Goal: Task Accomplishment & Management: Use online tool/utility

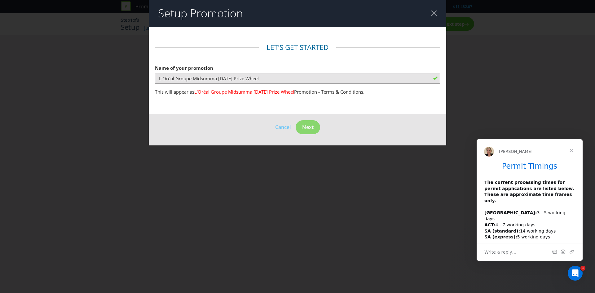
click at [440, 15] on header "Setup Promotion" at bounding box center [297, 13] width 297 height 27
click at [436, 14] on div at bounding box center [434, 13] width 6 height 6
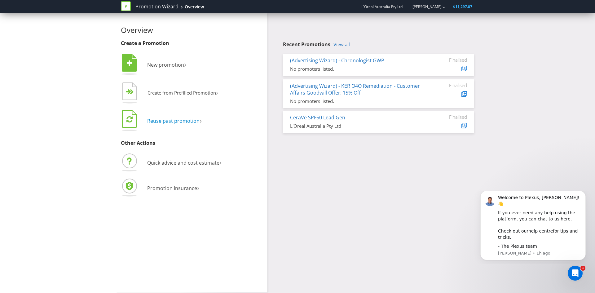
click at [174, 121] on span "Reuse past promotion" at bounding box center [173, 120] width 52 height 7
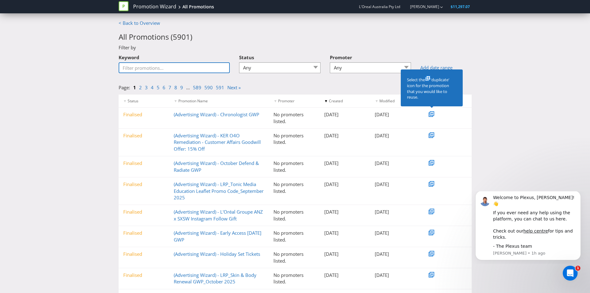
click at [182, 68] on input "Keyword" at bounding box center [175, 67] width 112 height 11
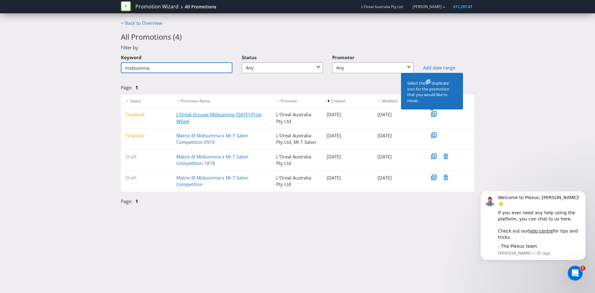
type input "midsumma"
click at [196, 115] on link "L'Oréal Groupe Midsumma [DATE] Prize Wheel" at bounding box center [218, 117] width 85 height 13
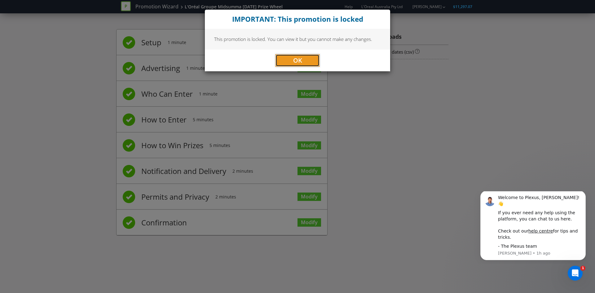
click at [300, 59] on span "OK" at bounding box center [297, 60] width 9 height 8
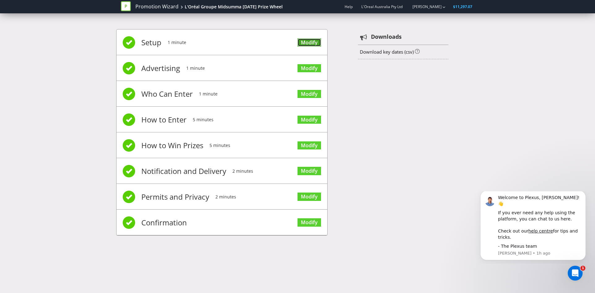
click at [318, 44] on link "Modify" at bounding box center [309, 42] width 24 height 8
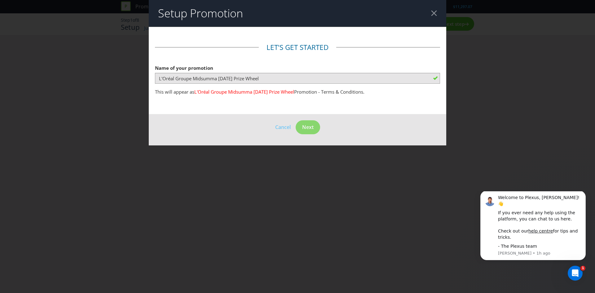
click at [437, 11] on div at bounding box center [434, 13] width 6 height 6
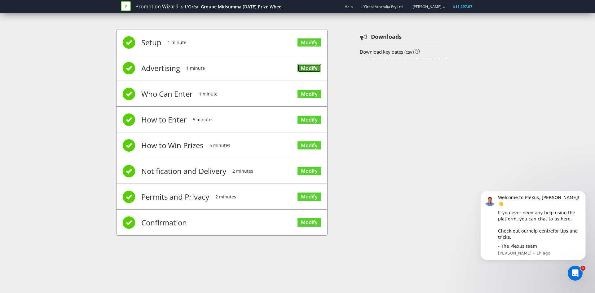
click at [306, 67] on link "Modify" at bounding box center [309, 68] width 24 height 8
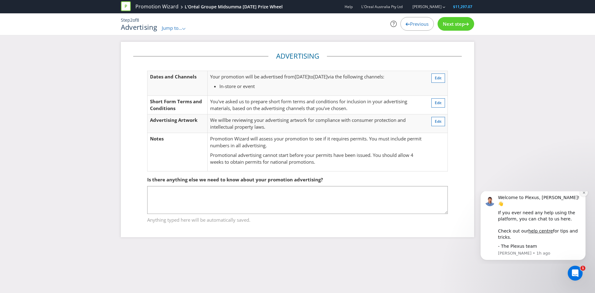
click at [581, 196] on button "Dismiss notification" at bounding box center [584, 192] width 8 height 8
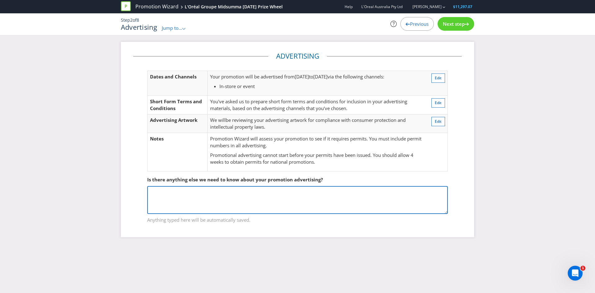
click at [346, 197] on textarea at bounding box center [297, 200] width 301 height 28
